Goal: Task Accomplishment & Management: Manage account settings

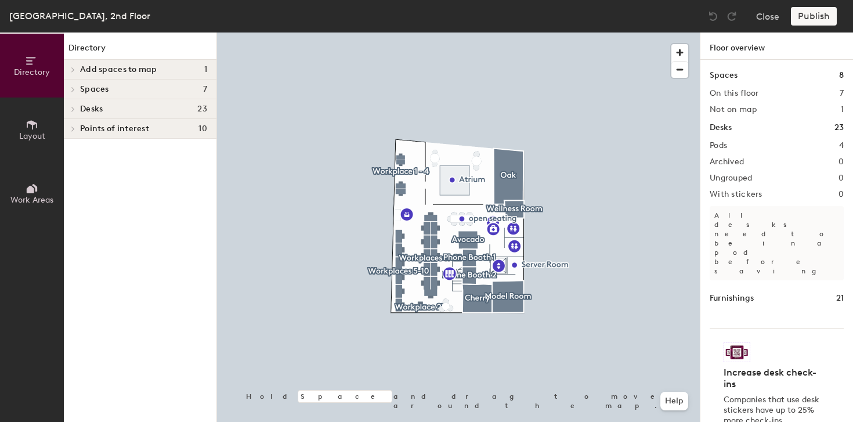
click at [117, 88] on h4 "Spaces 7" at bounding box center [143, 89] width 127 height 9
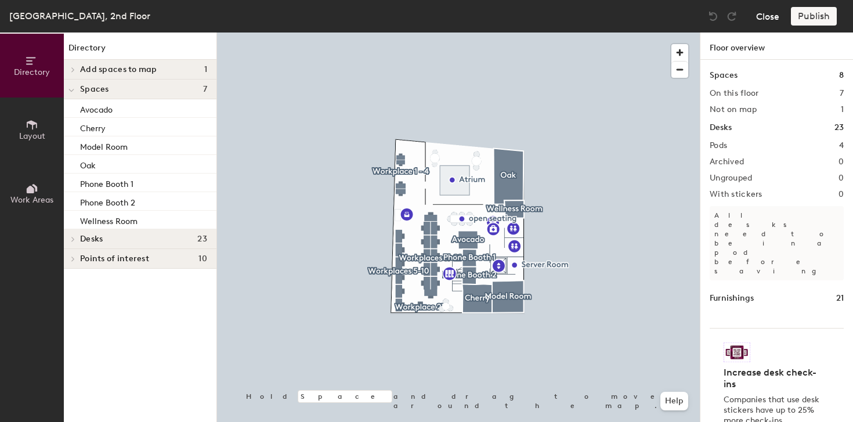
click at [768, 19] on button "Close" at bounding box center [767, 16] width 23 height 19
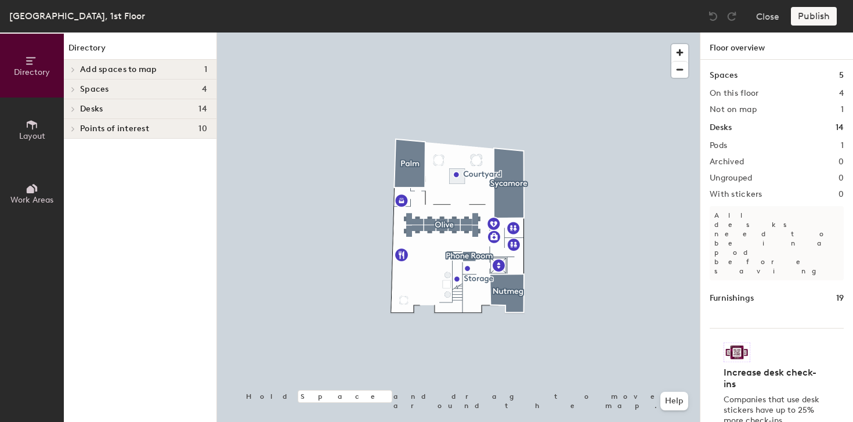
click at [92, 110] on span "Desks" at bounding box center [91, 108] width 23 height 9
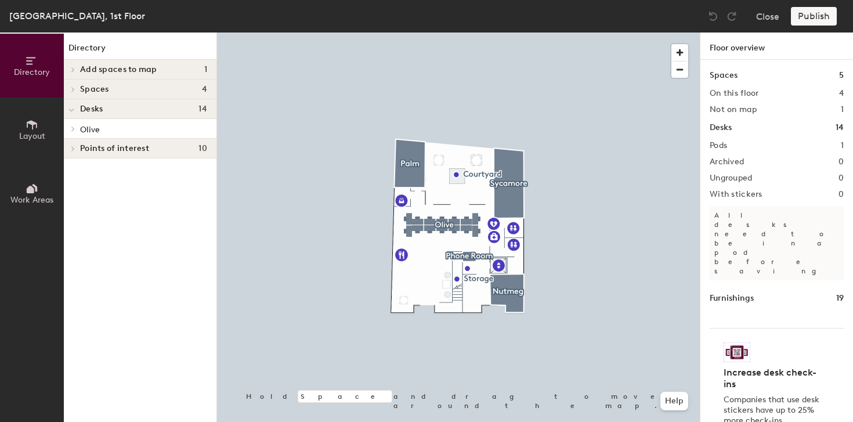
click at [91, 124] on p "Olive" at bounding box center [143, 128] width 127 height 15
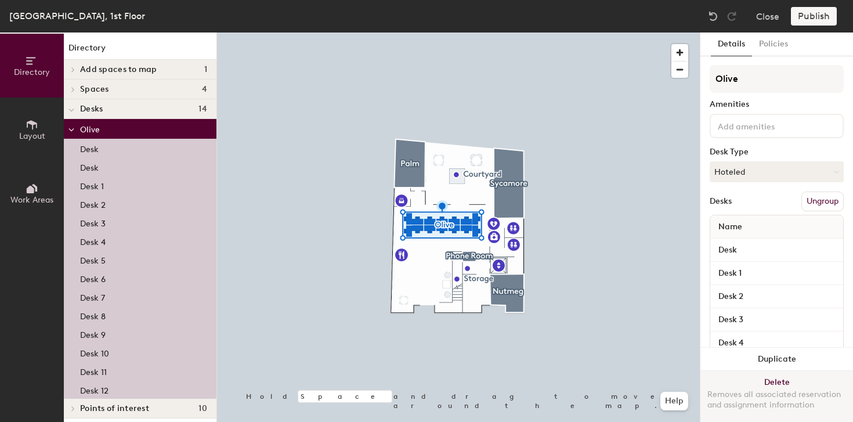
click at [778, 376] on button "Delete Removes all associated reservation and assignment information" at bounding box center [776, 396] width 153 height 51
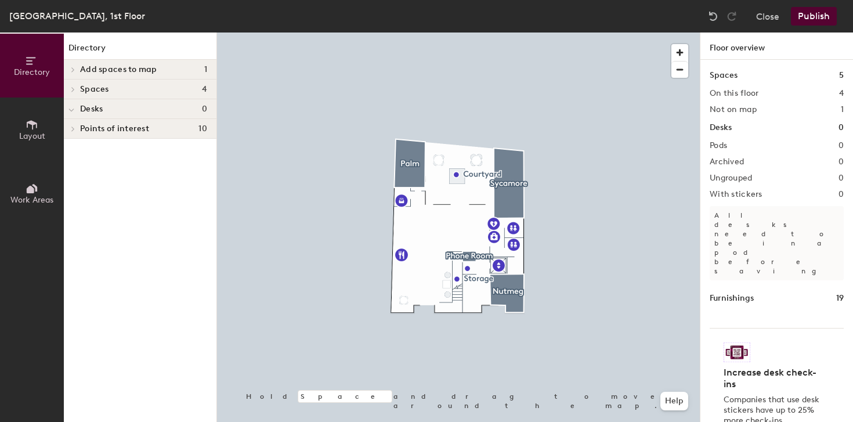
click at [90, 105] on span "Desks" at bounding box center [91, 108] width 23 height 9
click at [39, 136] on span "Layout" at bounding box center [32, 136] width 26 height 10
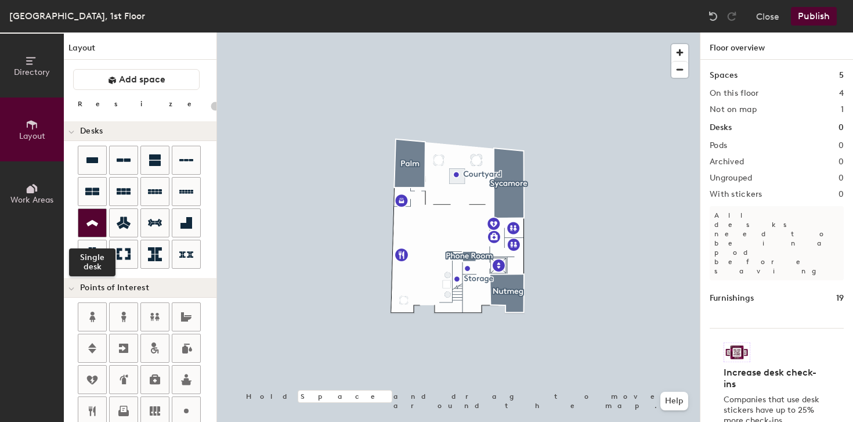
click at [99, 233] on div at bounding box center [92, 223] width 28 height 28
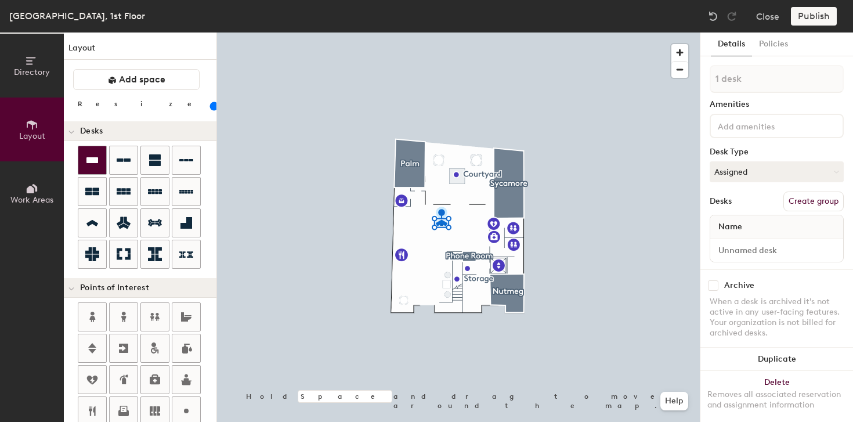
click at [83, 161] on div at bounding box center [92, 160] width 28 height 28
drag, startPoint x: 119, startPoint y: 104, endPoint x: 171, endPoint y: 106, distance: 52.2
click at [211, 106] on input "range" at bounding box center [211, 106] width 0 height 9
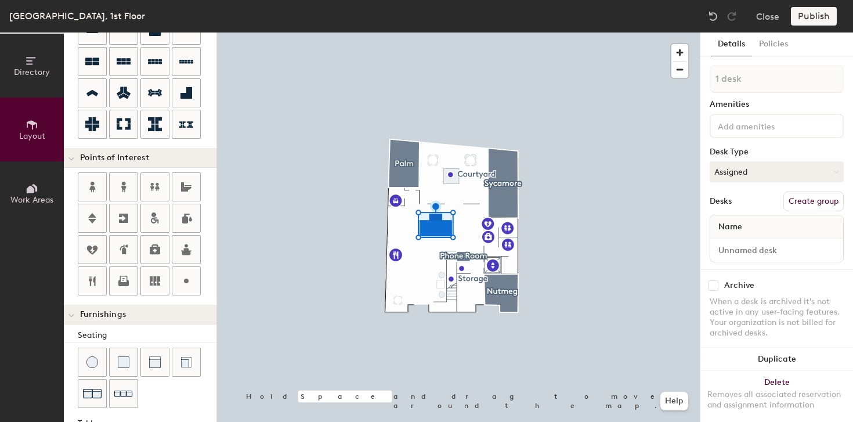
scroll to position [66, 0]
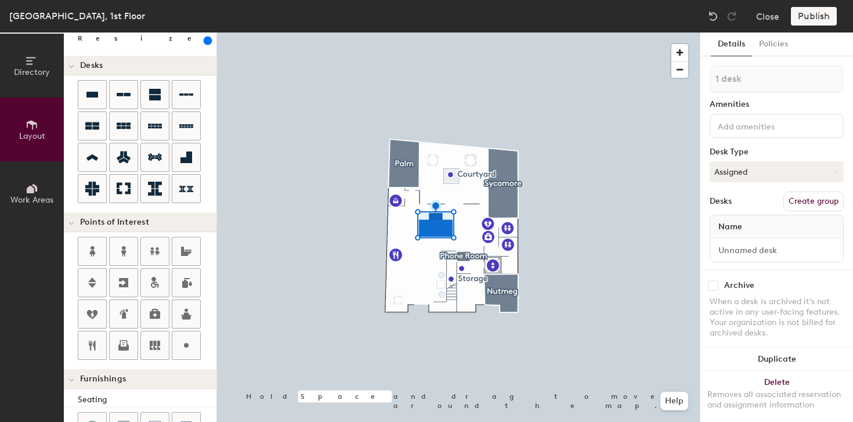
click at [211, 39] on input "range" at bounding box center [211, 40] width 0 height 9
click at [762, 172] on button "Assigned" at bounding box center [777, 171] width 134 height 21
click at [729, 227] on div "Hot" at bounding box center [768, 224] width 116 height 17
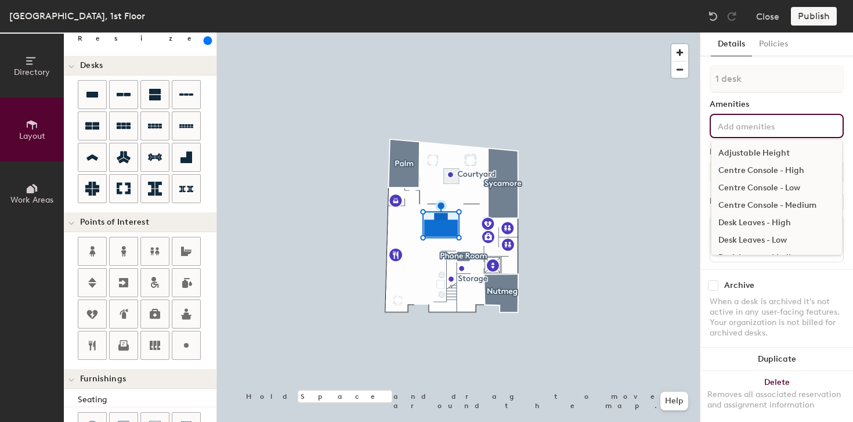
click at [753, 120] on input at bounding box center [767, 125] width 104 height 14
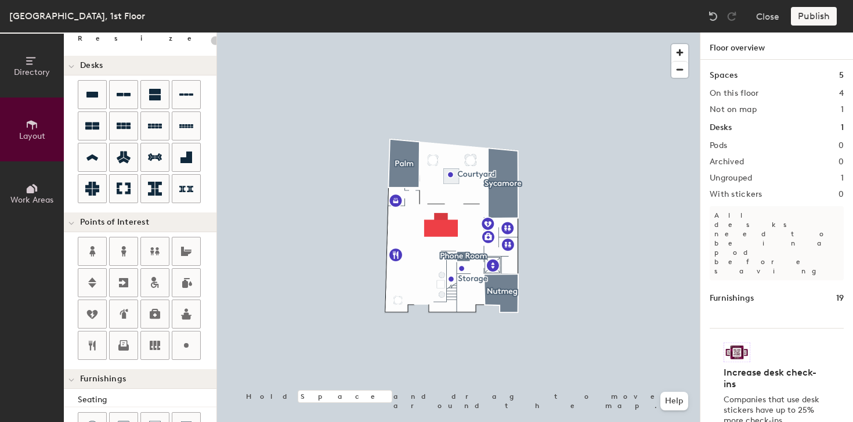
type input "480"
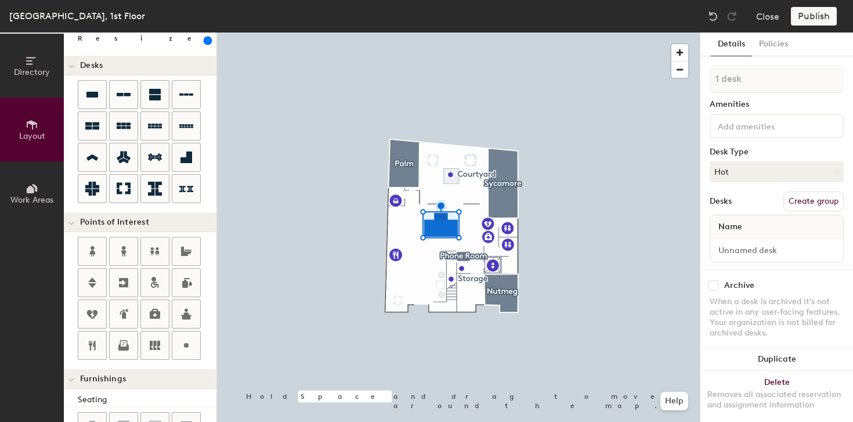
click at [818, 200] on button "Create group" at bounding box center [813, 201] width 60 height 20
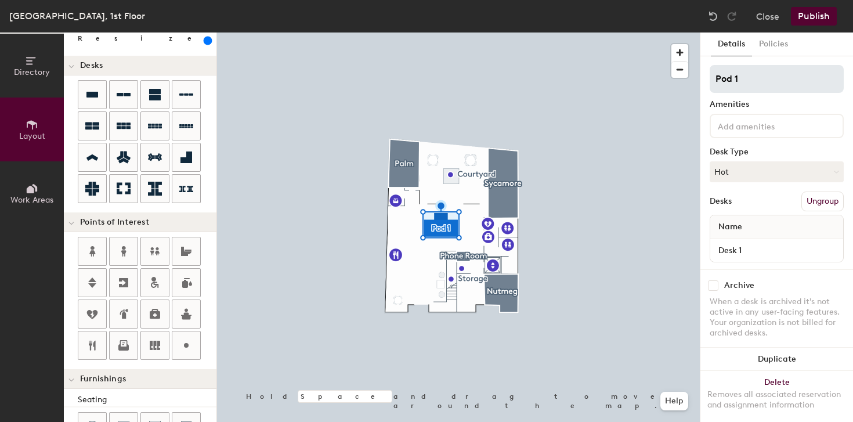
click at [717, 76] on input "Pod 1" at bounding box center [777, 79] width 134 height 28
type input "Olive Table"
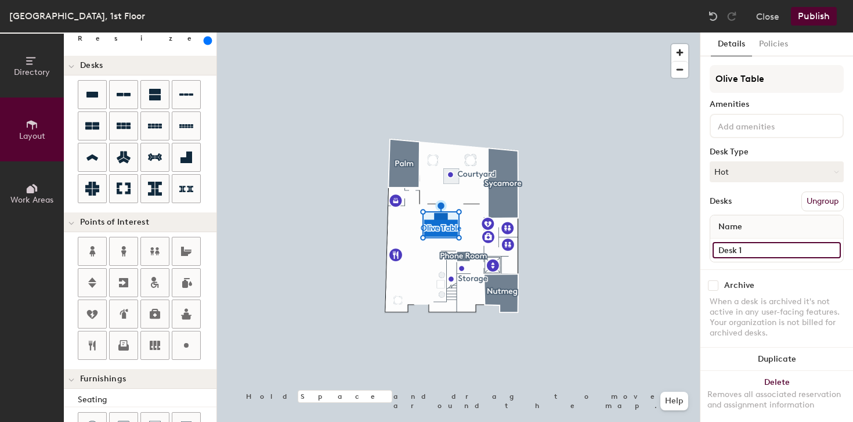
click at [760, 255] on input "Desk 1" at bounding box center [777, 250] width 128 height 16
type input "Table"
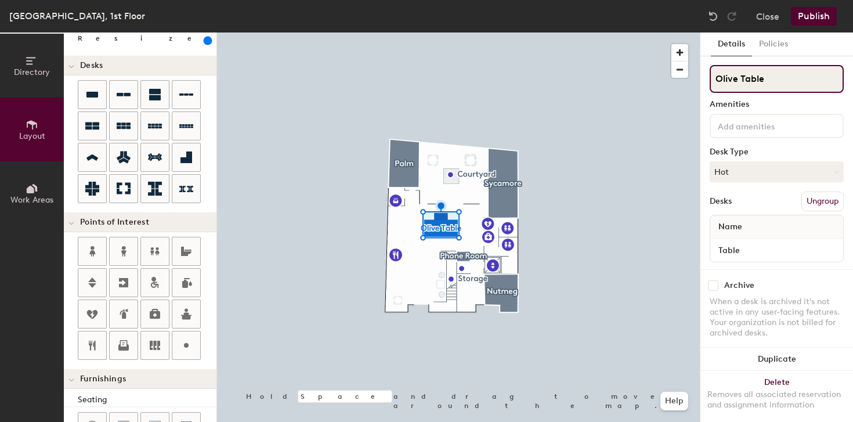
drag, startPoint x: 741, startPoint y: 79, endPoint x: 801, endPoint y: 79, distance: 60.3
click at [801, 79] on input "Olive Table" at bounding box center [777, 79] width 134 height 28
type input "Olive"
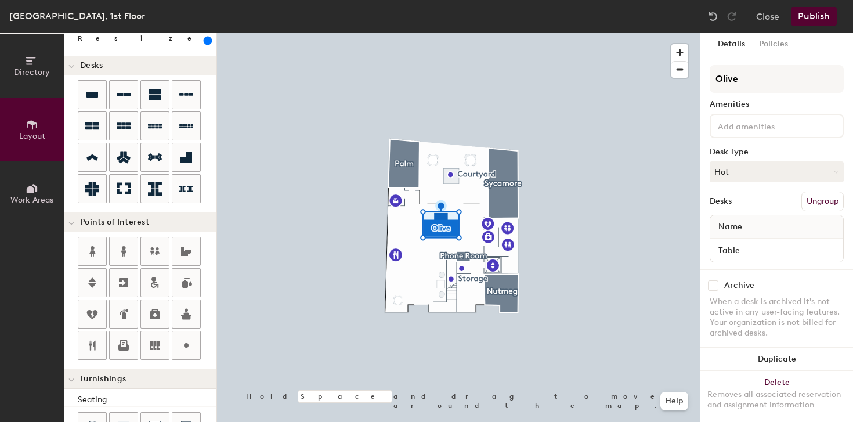
click at [768, 273] on div "Archive When a desk is archived it's not active in any user-facing features. Yo…" at bounding box center [776, 310] width 153 height 83
click at [820, 11] on button "Publish" at bounding box center [814, 16] width 46 height 19
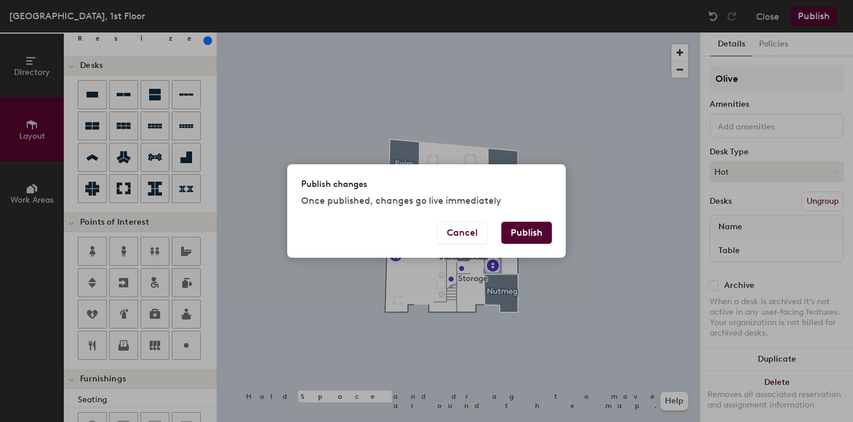
click at [529, 233] on button "Publish" at bounding box center [526, 233] width 50 height 22
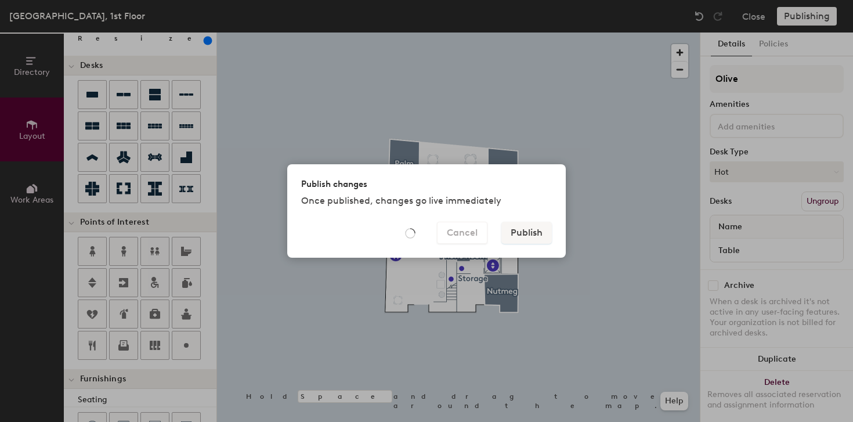
type input "20"
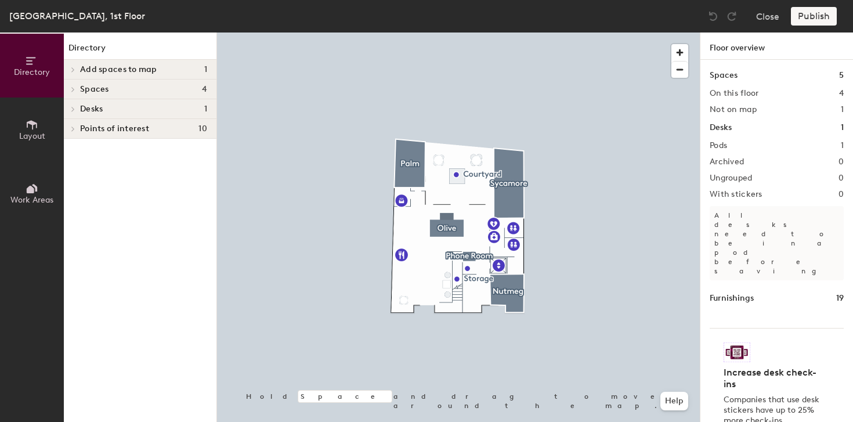
click at [127, 89] on h4 "Spaces 4" at bounding box center [143, 89] width 127 height 9
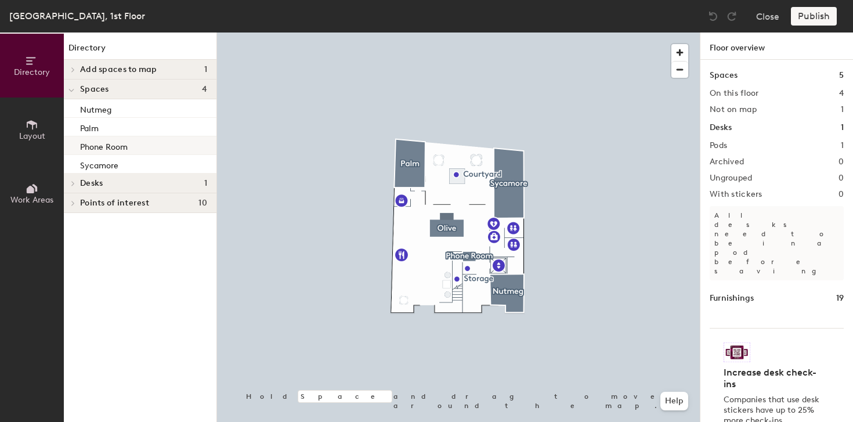
click at [126, 146] on p "Phone Room" at bounding box center [104, 145] width 48 height 13
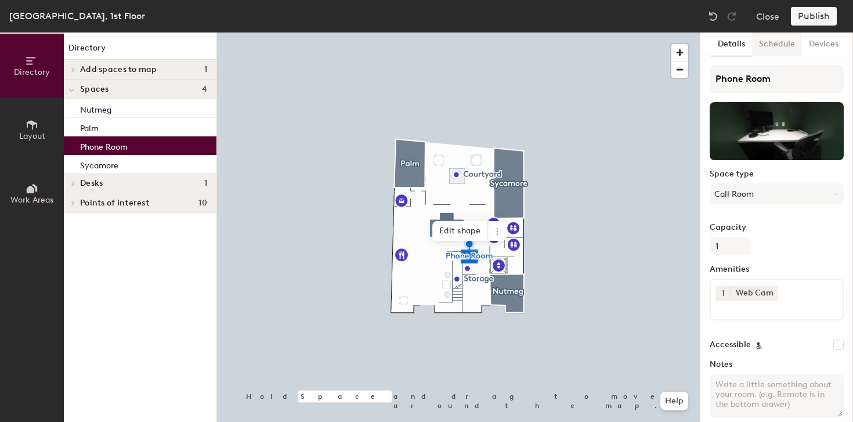
click at [769, 35] on button "Schedule" at bounding box center [777, 44] width 50 height 24
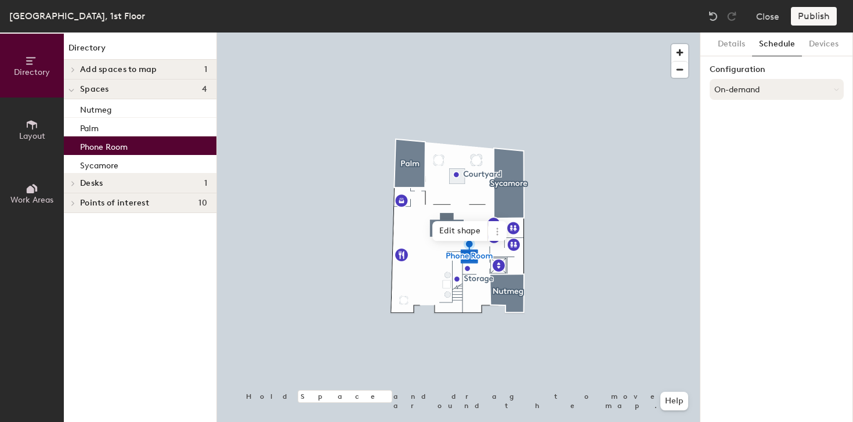
click at [783, 84] on button "On-demand" at bounding box center [777, 89] width 134 height 21
click at [831, 45] on button "Devices" at bounding box center [824, 44] width 44 height 24
click at [721, 39] on button "Details" at bounding box center [731, 44] width 41 height 24
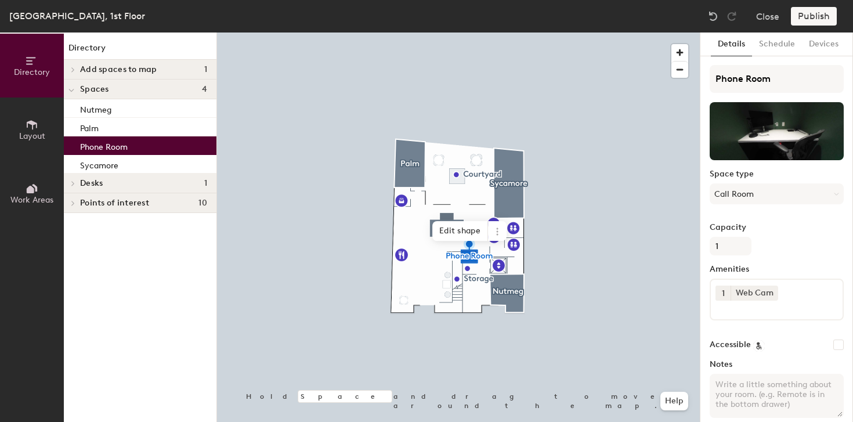
scroll to position [53, 0]
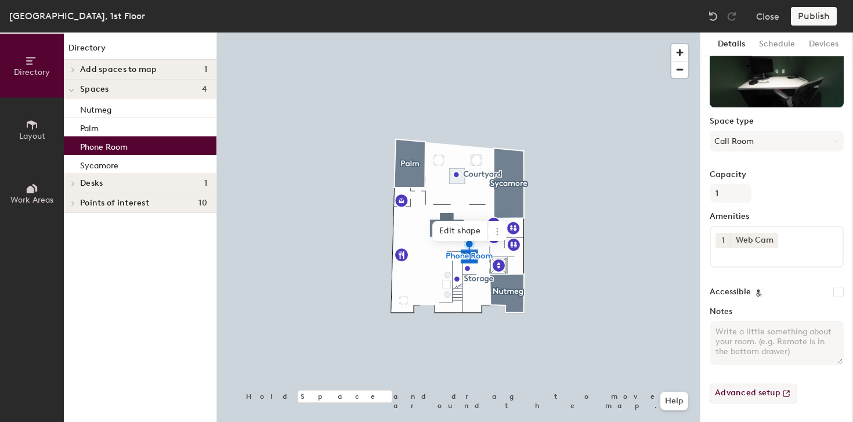
click at [776, 397] on button "Advanced setup" at bounding box center [754, 394] width 88 height 20
click at [107, 117] on div "Nutmeg" at bounding box center [140, 108] width 153 height 19
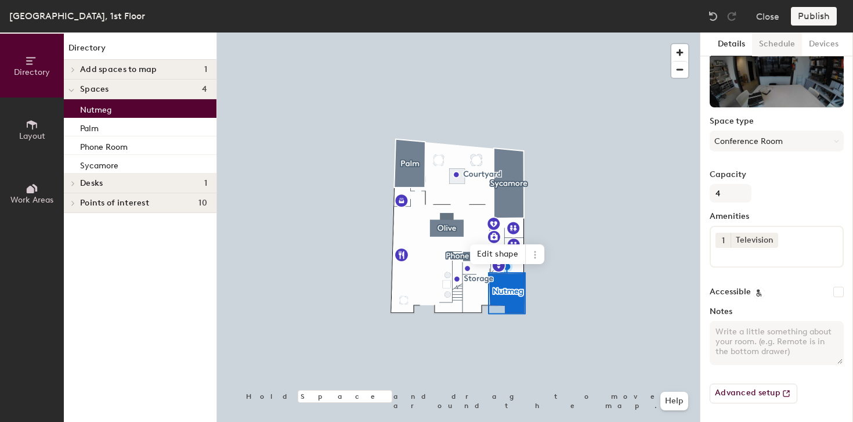
click at [769, 41] on button "Schedule" at bounding box center [777, 44] width 50 height 24
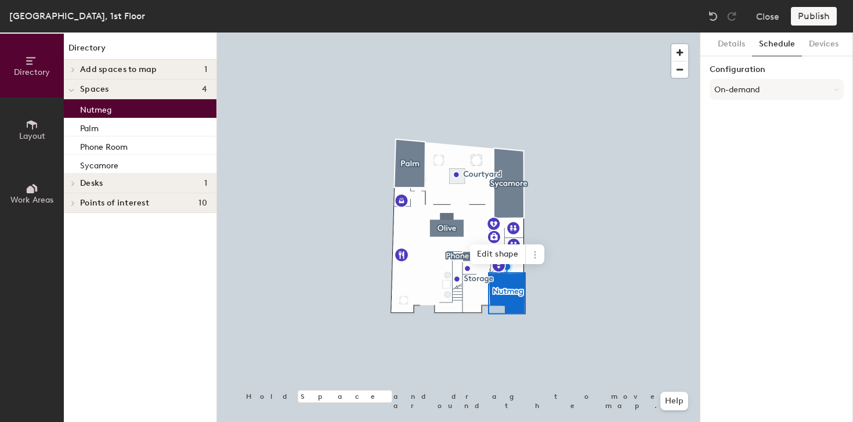
scroll to position [0, 0]
click at [755, 84] on button "On-demand" at bounding box center [777, 89] width 134 height 21
click at [749, 138] on div "Scheduled" at bounding box center [776, 135] width 133 height 17
click at [758, 106] on button "Select account" at bounding box center [777, 114] width 134 height 21
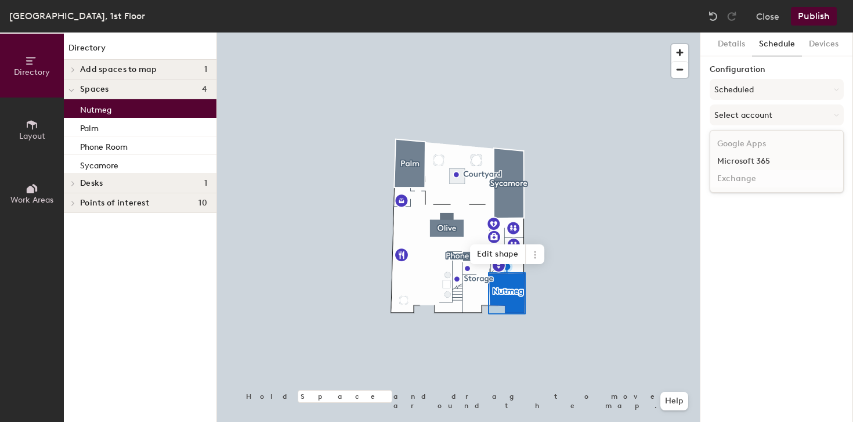
click at [756, 171] on div "Exchange" at bounding box center [776, 178] width 133 height 17
click at [766, 118] on button "Select account" at bounding box center [777, 114] width 134 height 21
click at [753, 159] on div "Microsoft 365" at bounding box center [776, 161] width 133 height 17
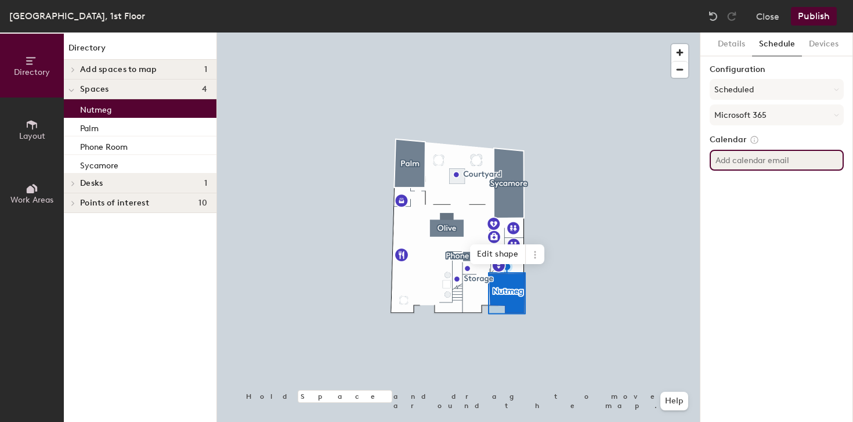
click at [753, 159] on input at bounding box center [777, 160] width 134 height 21
click at [751, 229] on div "Details Schedule Devices Configuration Scheduled Microsoft 365 Calendar" at bounding box center [776, 226] width 153 height 389
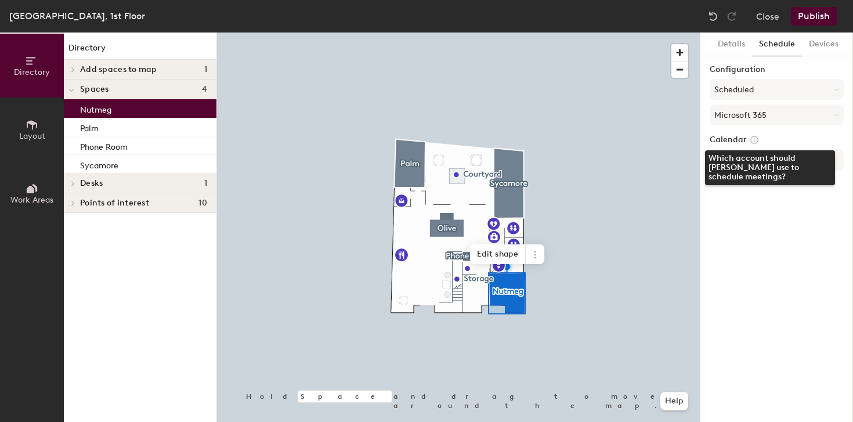
click at [753, 142] on icon at bounding box center [754, 139] width 7 height 7
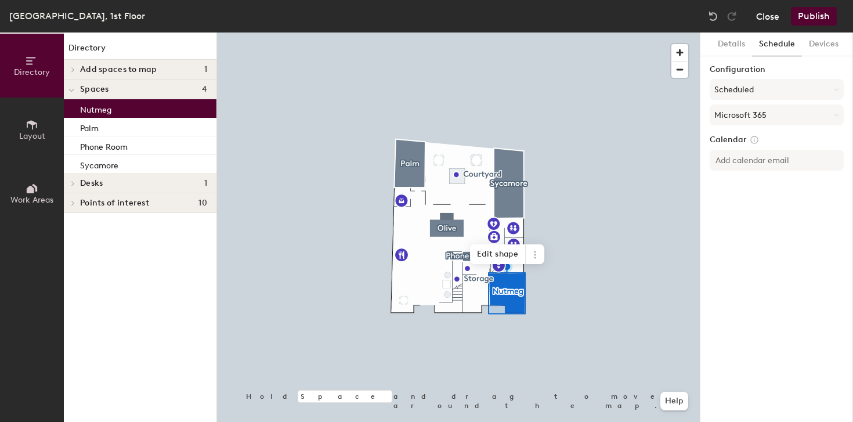
click at [763, 17] on button "Close" at bounding box center [767, 16] width 23 height 19
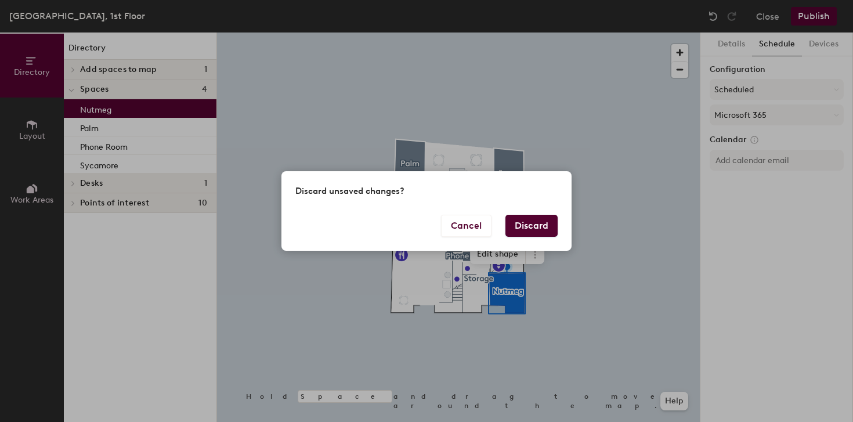
click at [530, 228] on button "Discard" at bounding box center [531, 226] width 52 height 22
